Goal: Navigation & Orientation: Find specific page/section

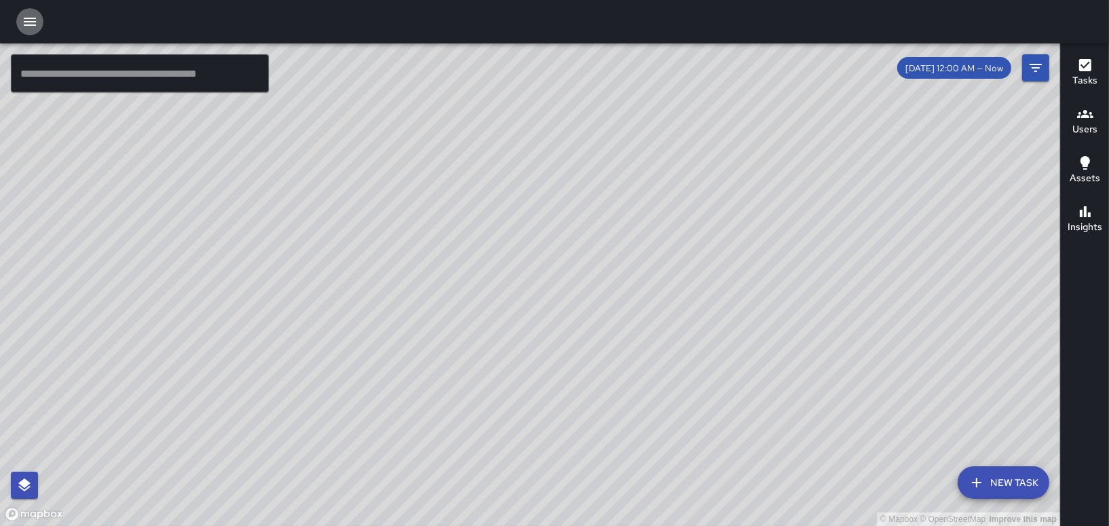
click at [27, 19] on icon "button" at bounding box center [30, 22] width 16 height 16
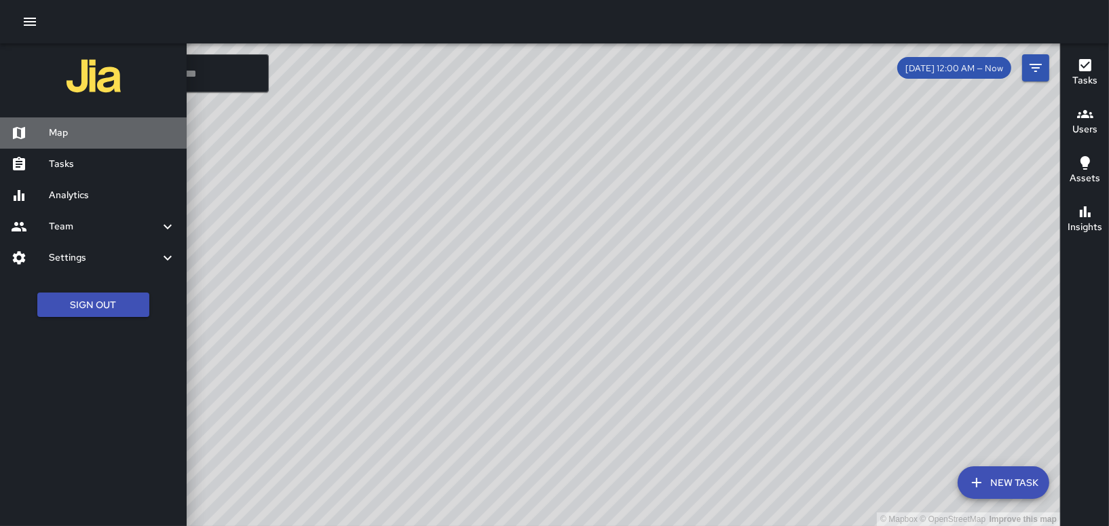
click at [57, 134] on h6 "Map" at bounding box center [112, 133] width 127 height 15
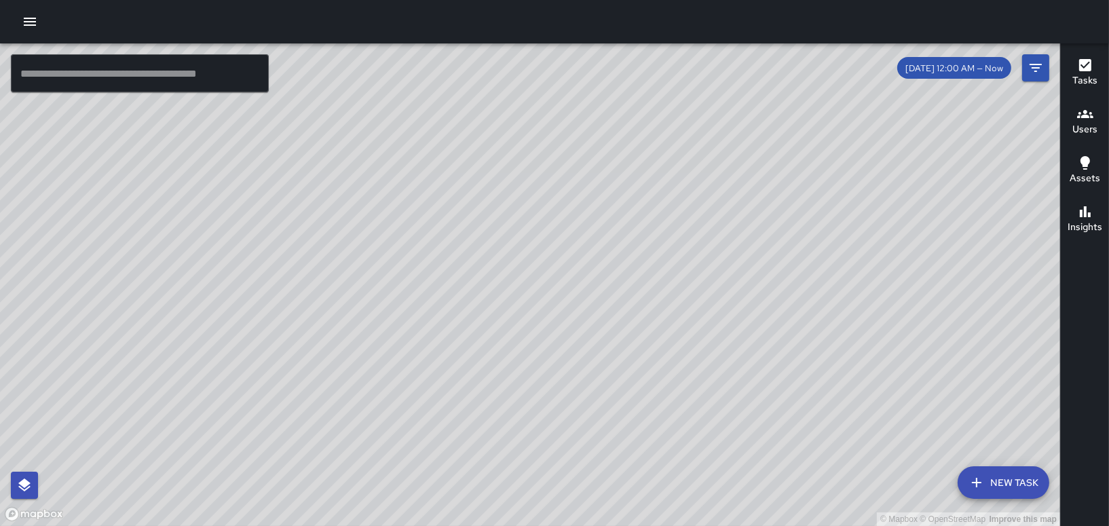
click at [25, 17] on icon "button" at bounding box center [30, 22] width 16 height 16
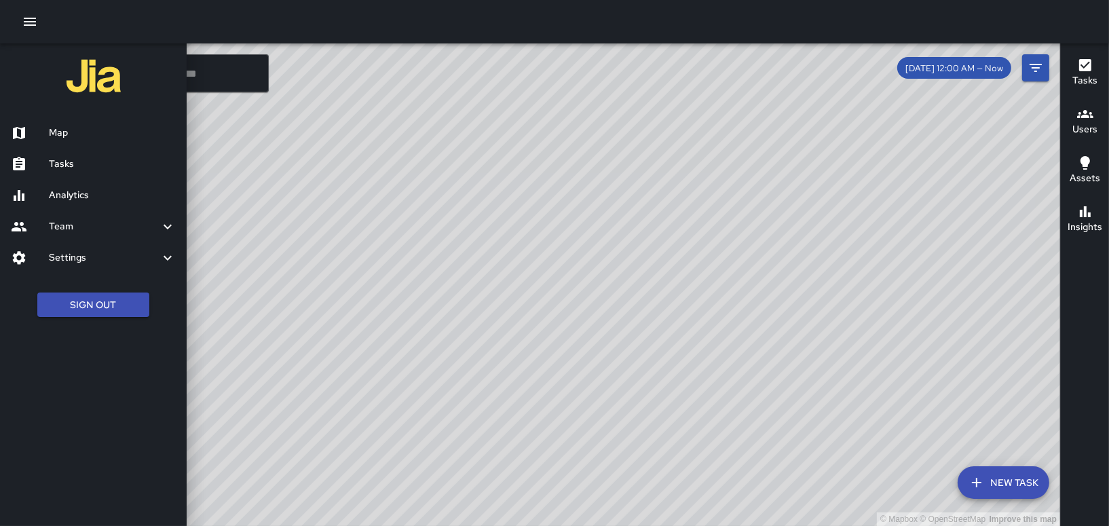
click at [50, 164] on h6 "Tasks" at bounding box center [112, 164] width 127 height 15
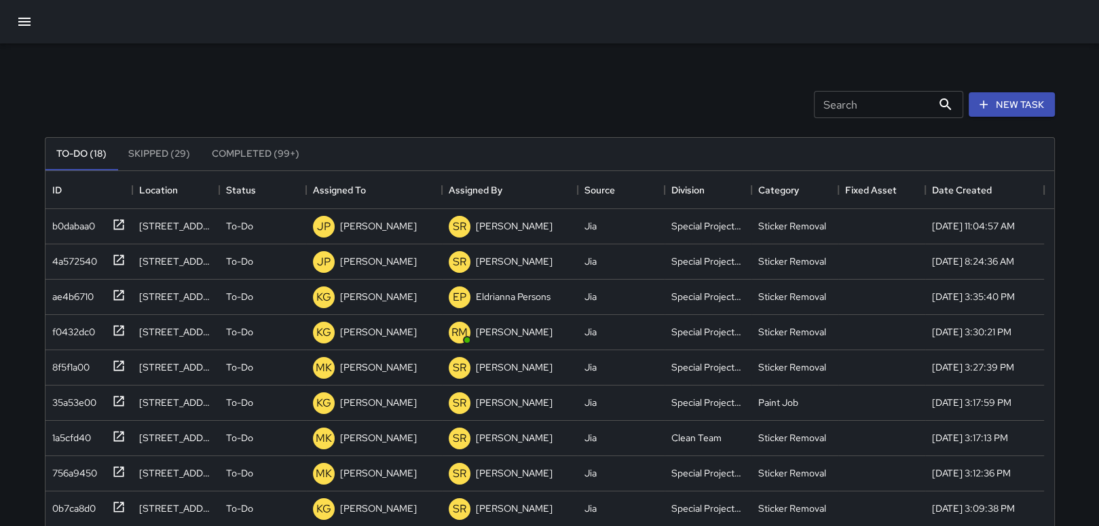
click at [18, 19] on icon "button" at bounding box center [24, 22] width 16 height 16
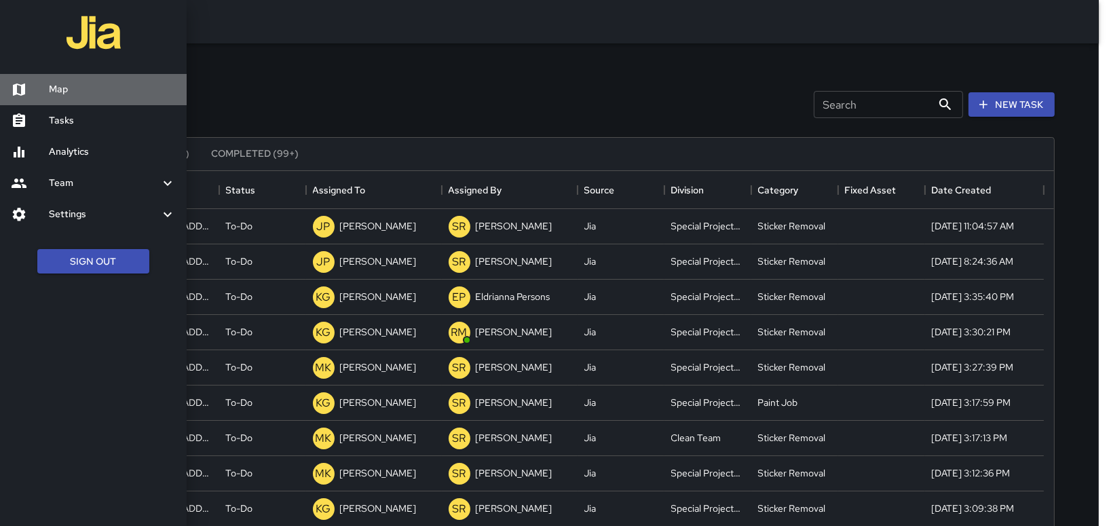
click at [61, 91] on h6 "Map" at bounding box center [112, 89] width 127 height 15
